Goal: Find specific page/section

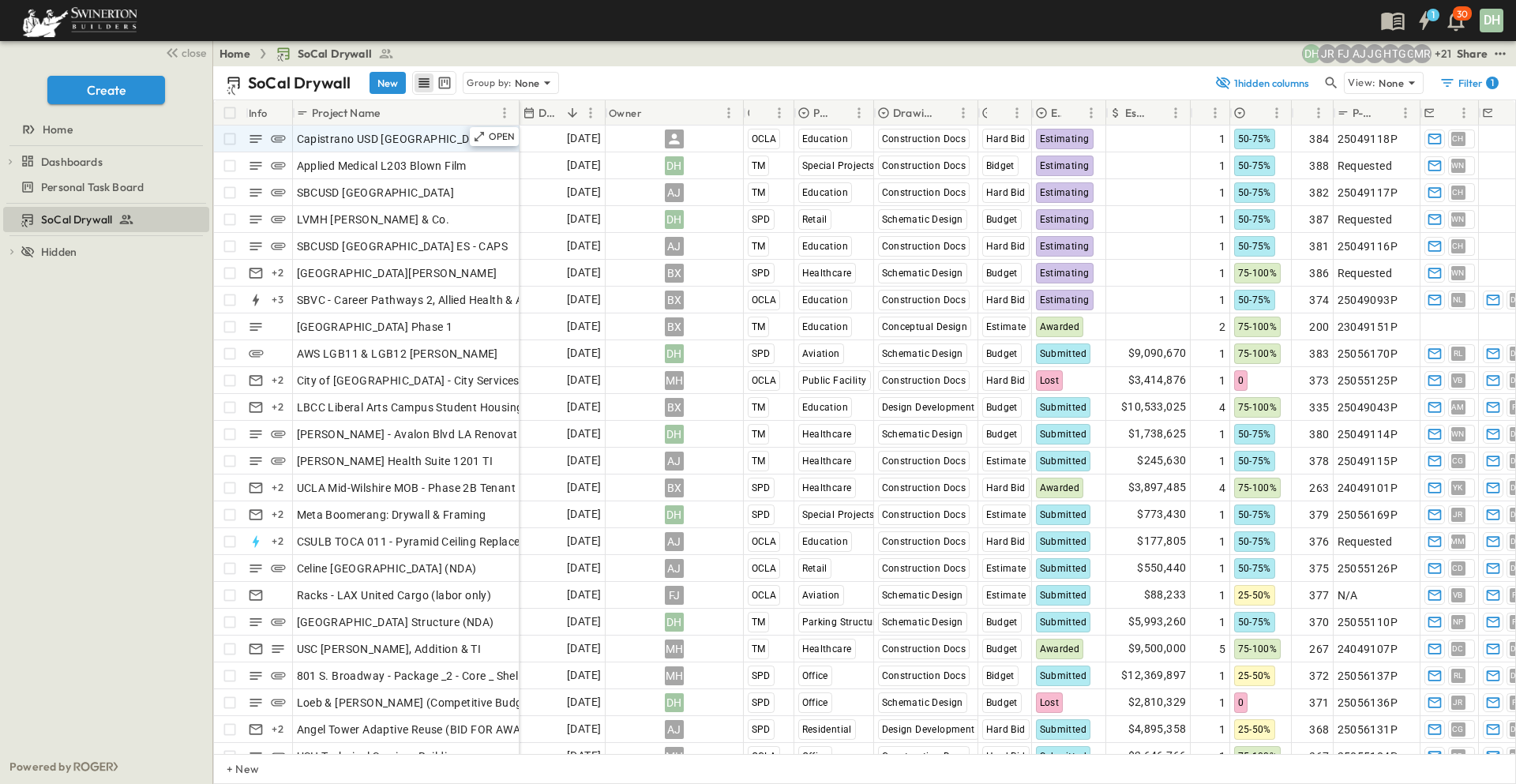
drag, startPoint x: 192, startPoint y: 53, endPoint x: 82, endPoint y: 138, distance: 139.0
click at [192, 53] on span "close" at bounding box center [194, 53] width 25 height 16
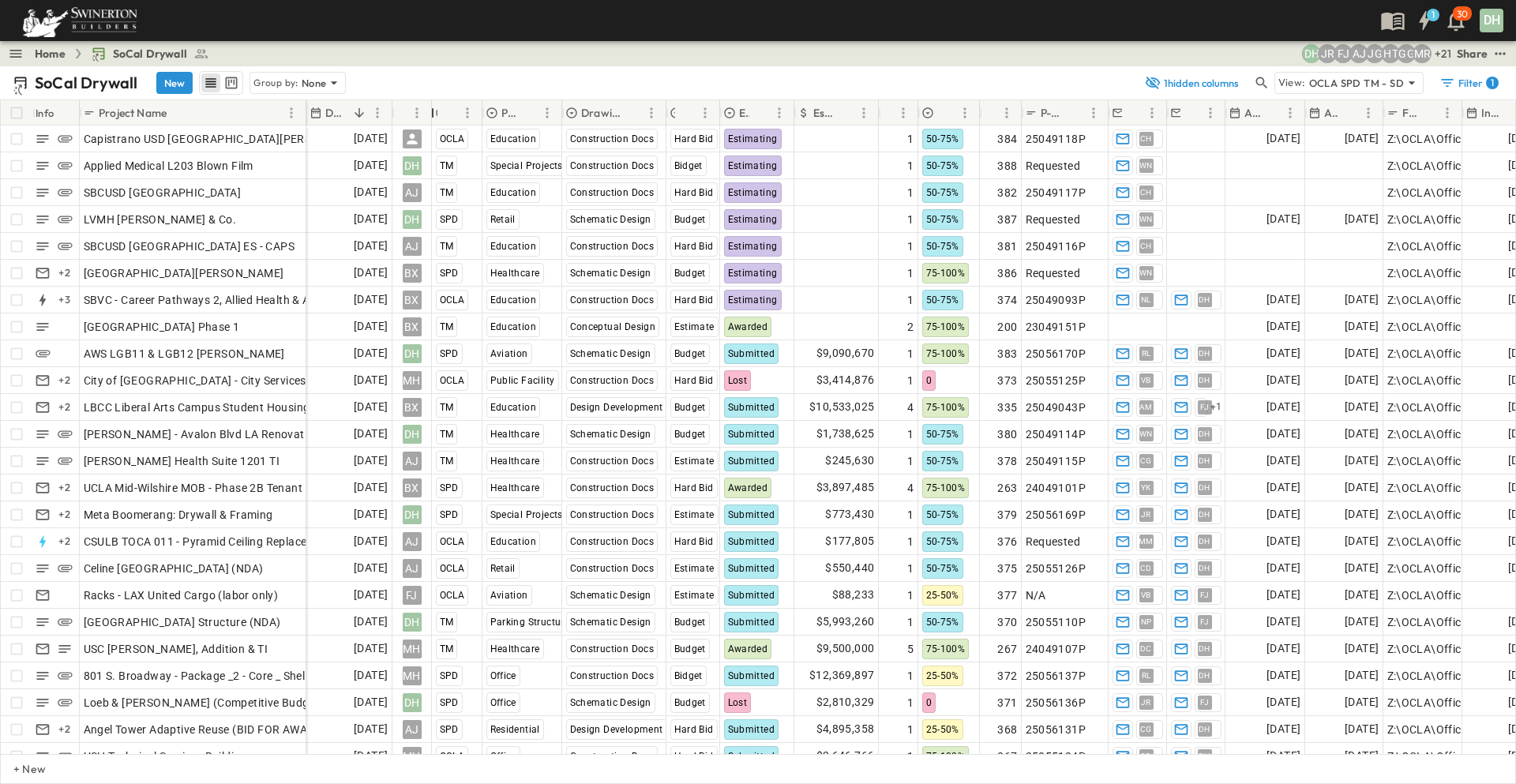
drag, startPoint x: 530, startPoint y: 115, endPoint x: 424, endPoint y: 124, distance: 106.4
click at [424, 124] on div "Info Project Name Due Date Owner Region Primary Market Drawing Status Estimate …" at bounding box center [758, 113] width 1514 height 26
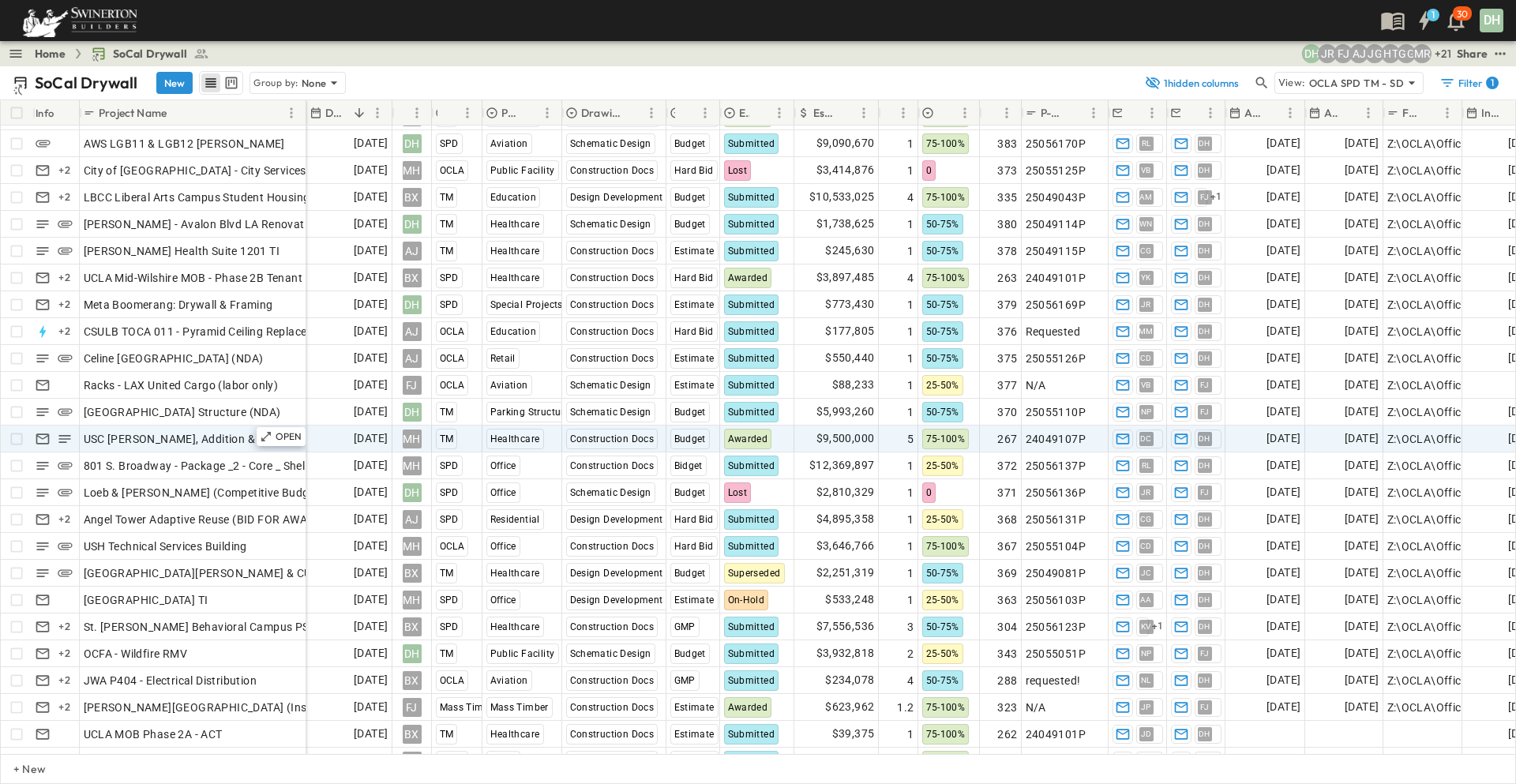
scroll to position [237, 0]
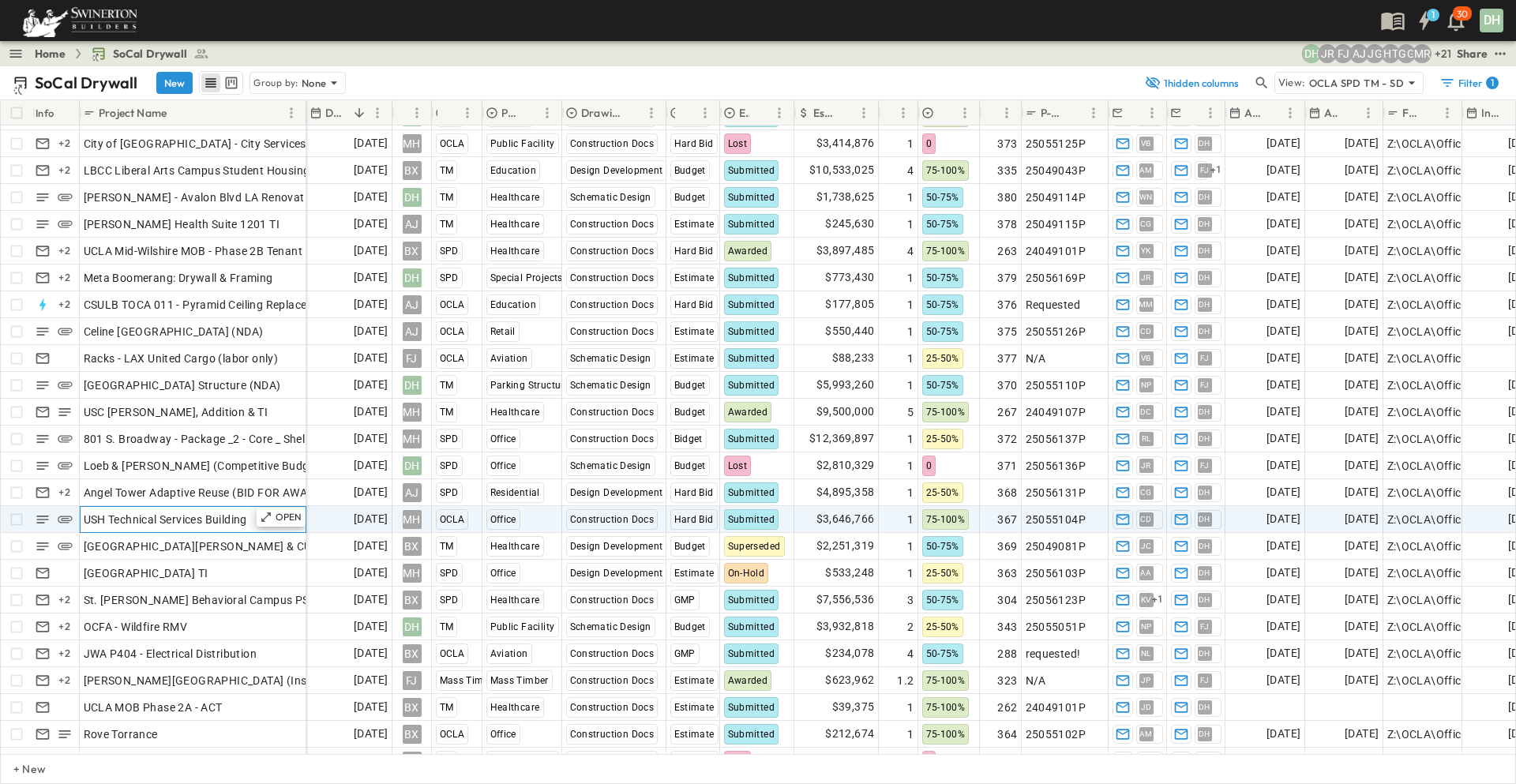
click at [242, 522] on span "USH Technical Services Building" at bounding box center [165, 519] width 163 height 16
click at [764, 519] on span "Submitted" at bounding box center [751, 519] width 47 height 11
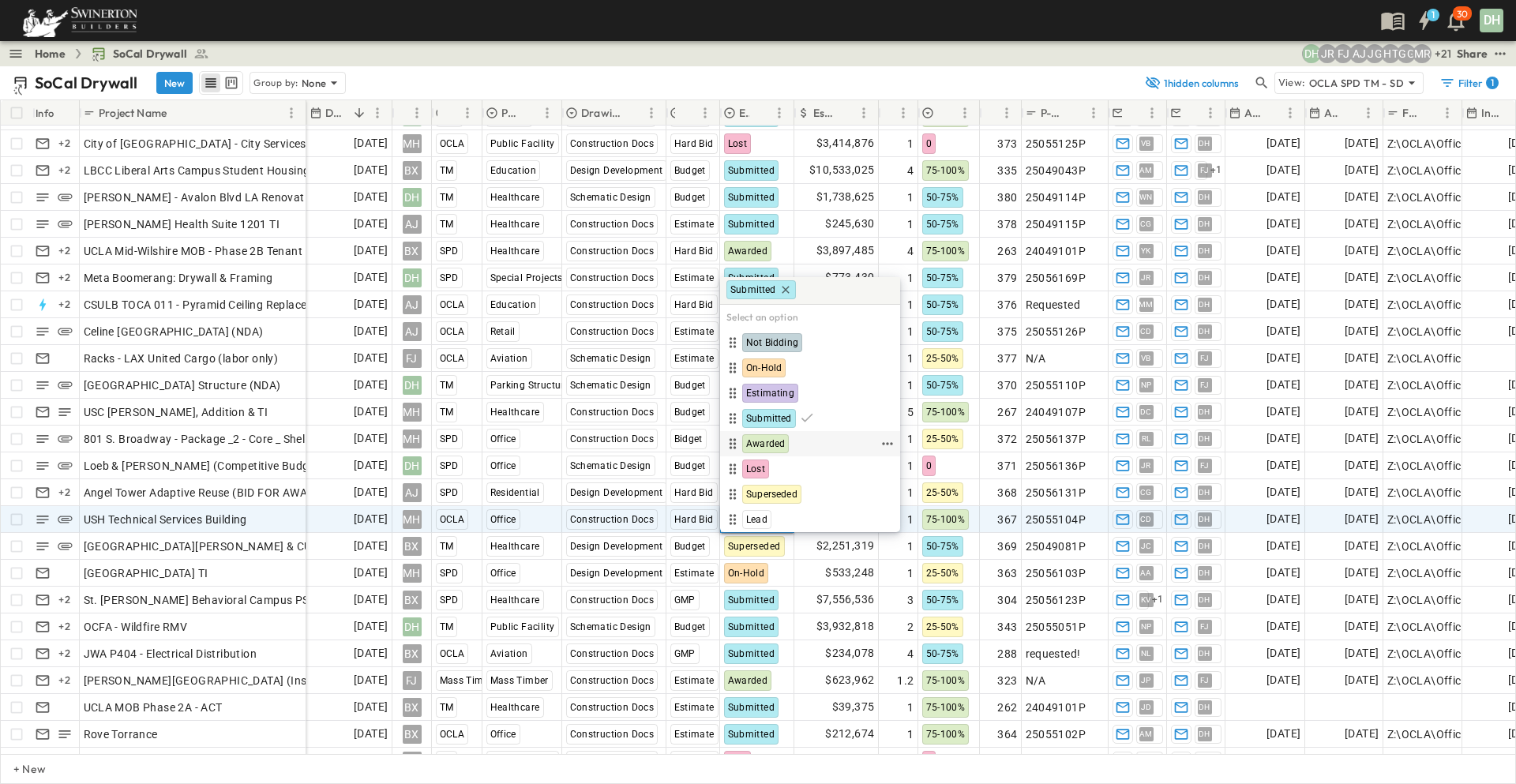
click at [776, 442] on span "Awarded" at bounding box center [765, 443] width 39 height 12
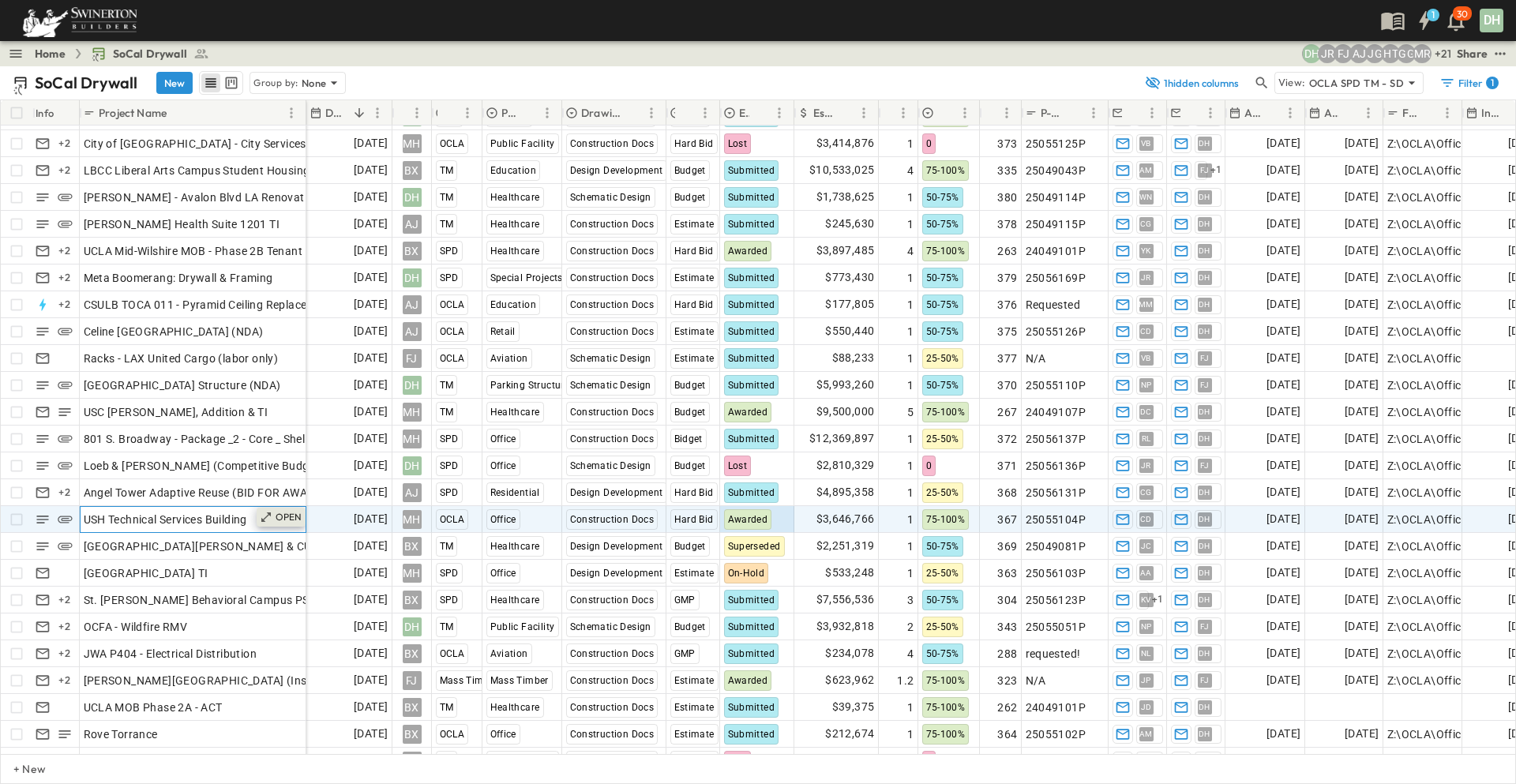
click at [286, 523] on p "OPEN" at bounding box center [289, 516] width 27 height 12
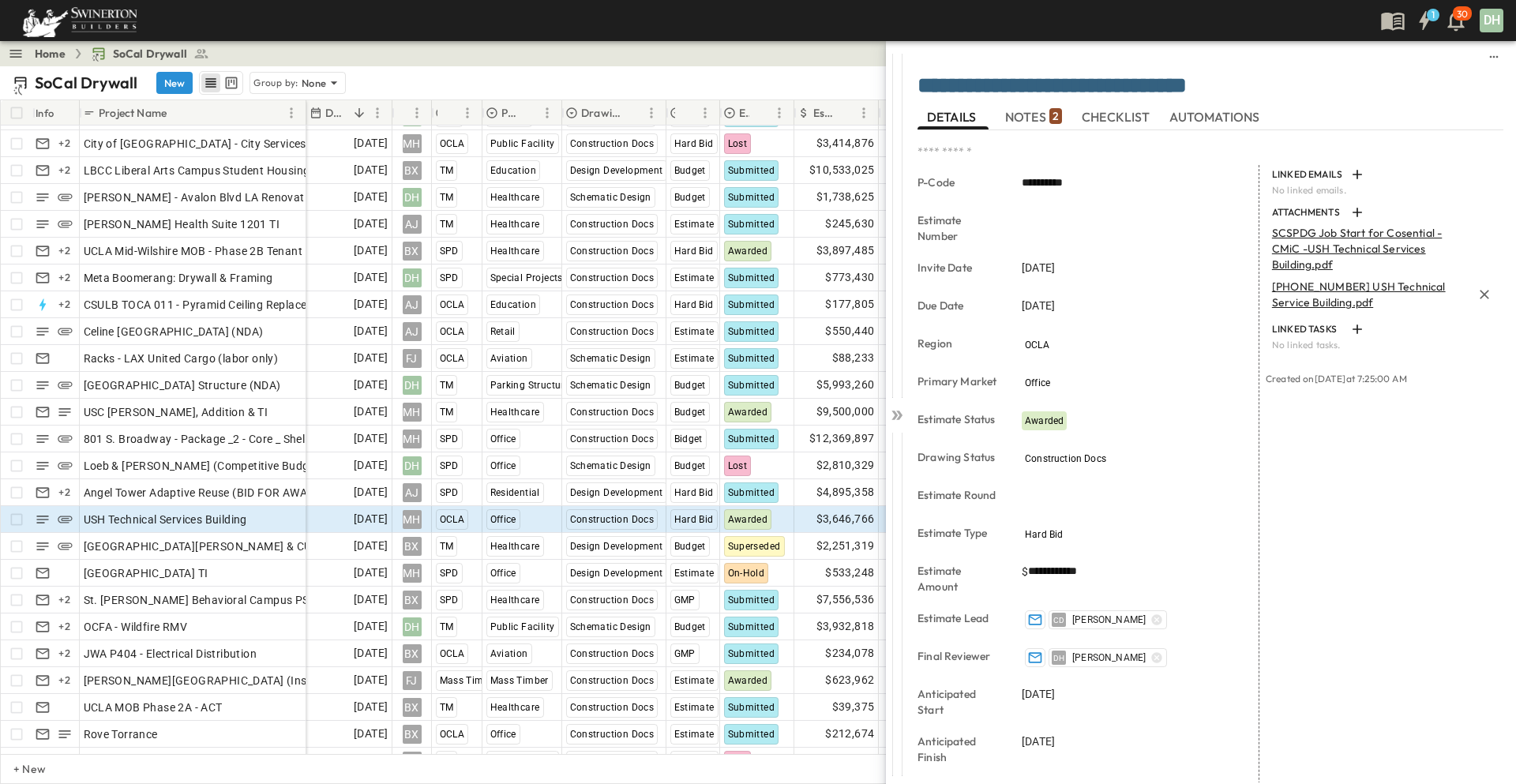
click at [1302, 287] on p "[PHONE_NUMBER] USH Technical Service Building.pdf" at bounding box center [1372, 294] width 200 height 31
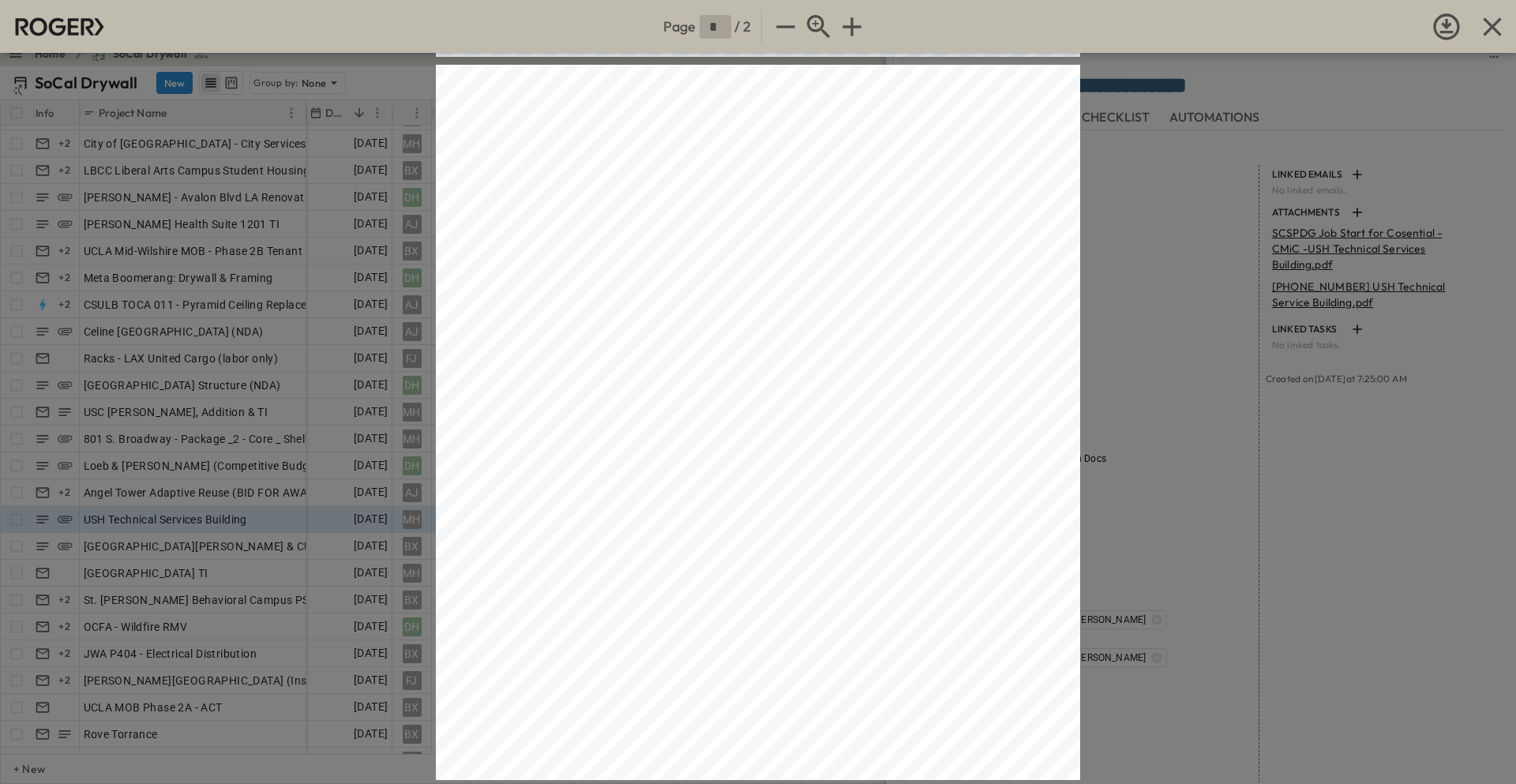
scroll to position [561, 0]
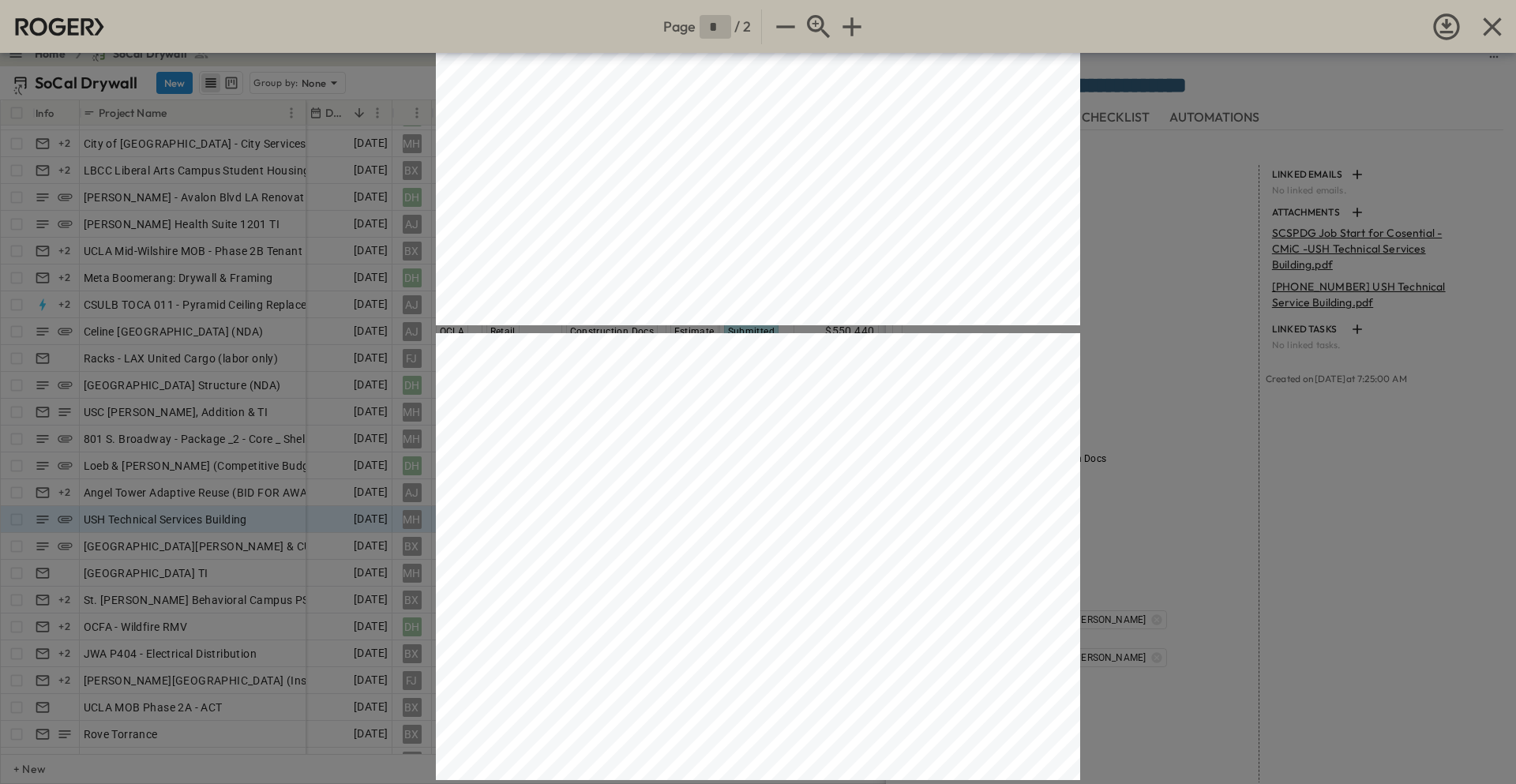
type input "*"
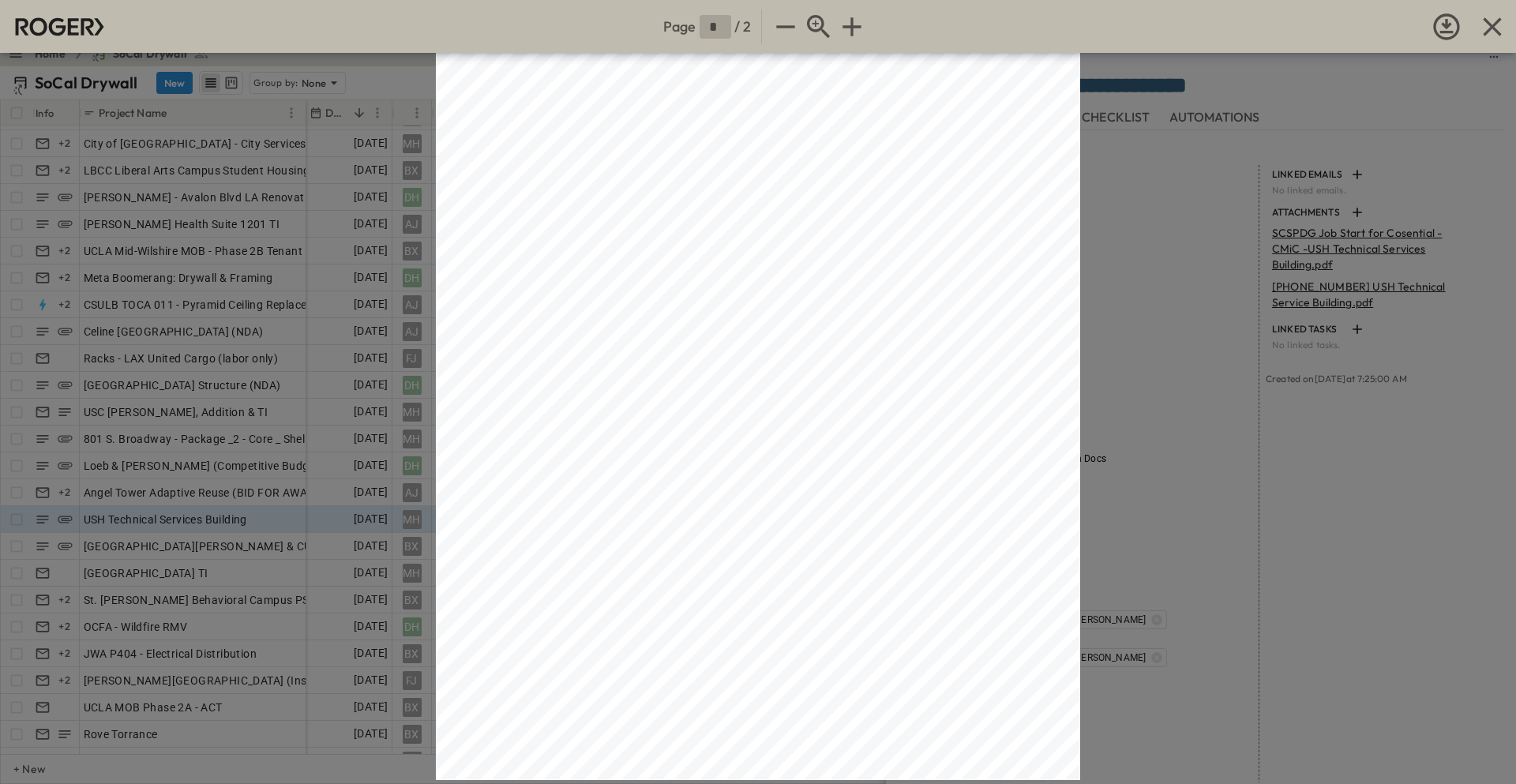
click at [1492, 28] on icon "button" at bounding box center [1492, 26] width 18 height 18
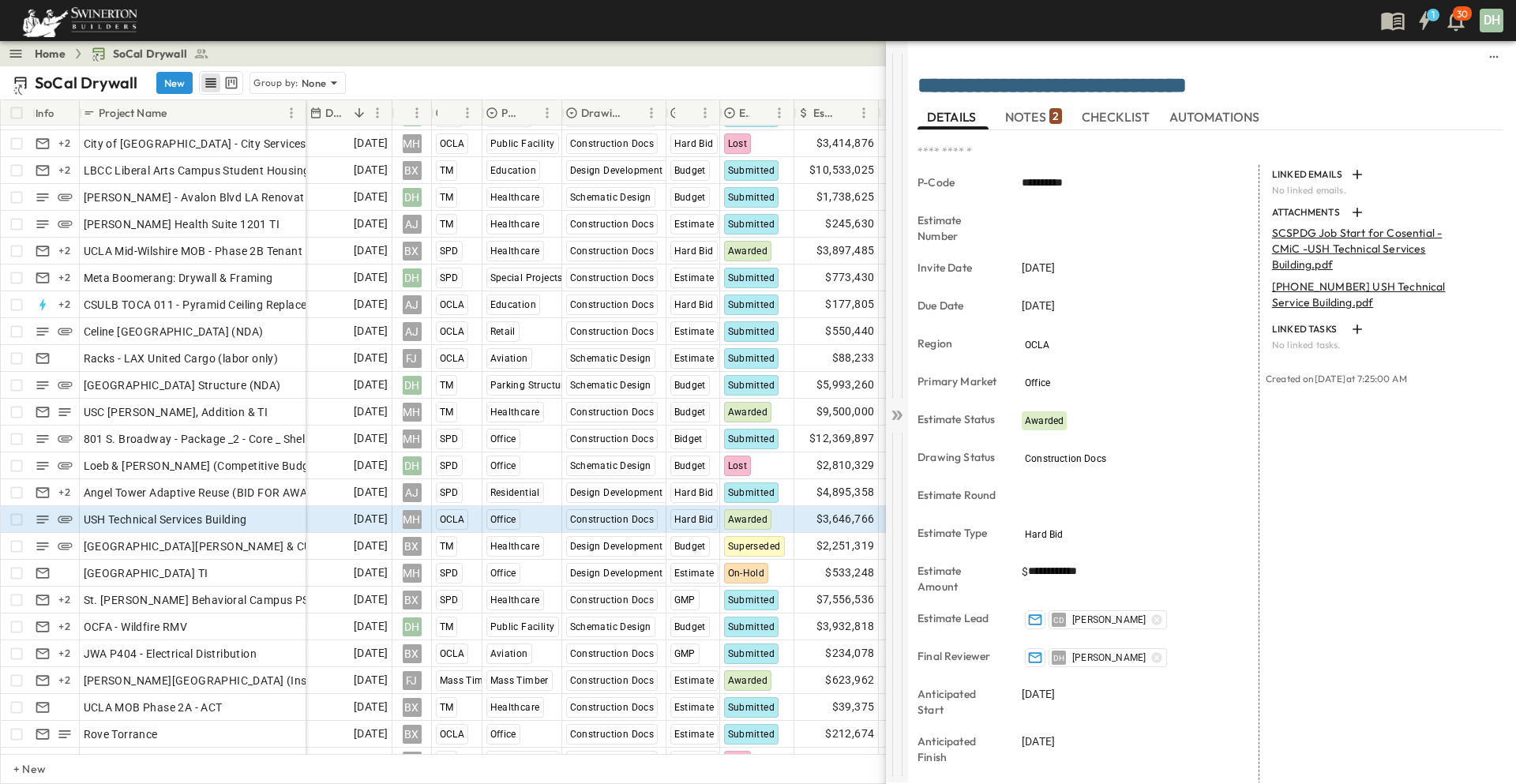
click at [897, 415] on icon at bounding box center [895, 415] width 7 height 9
